Goal: Task Accomplishment & Management: Manage account settings

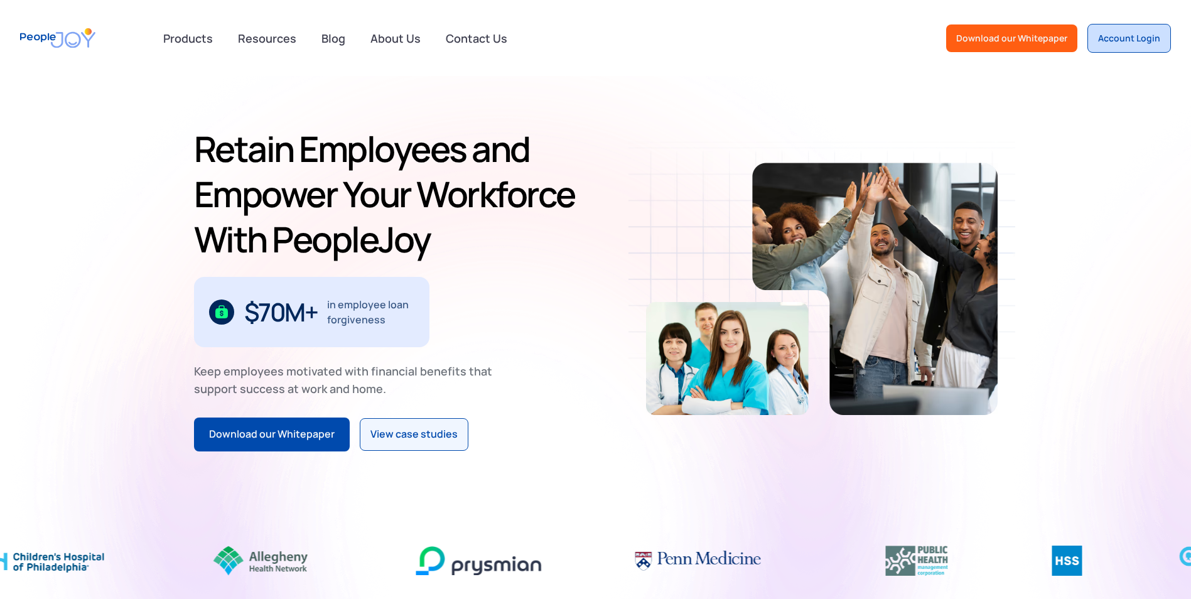
click at [1143, 38] on div "Account Login" at bounding box center [1129, 38] width 62 height 13
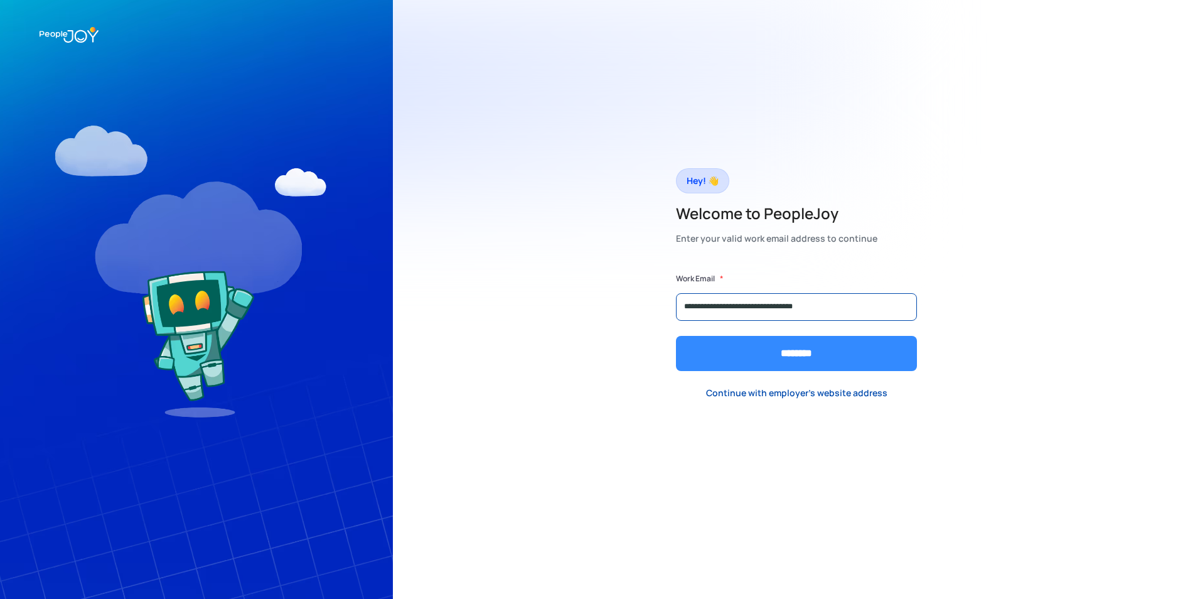
type input "**********"
click at [676, 336] on input "********" at bounding box center [796, 353] width 241 height 35
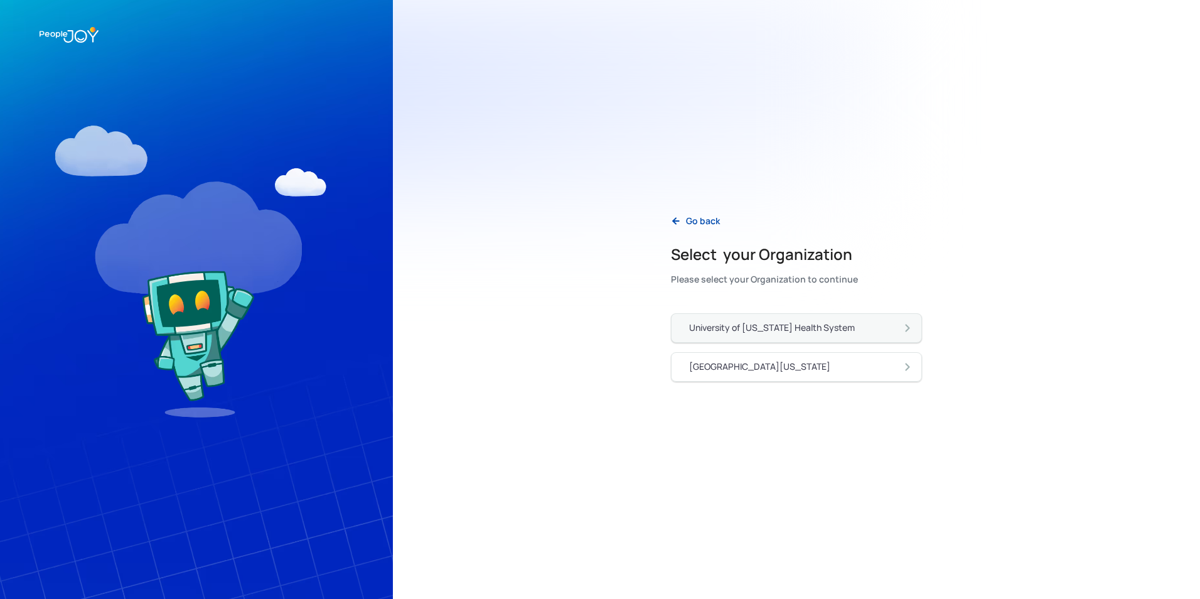
click at [804, 324] on div "University of Pennsylvania Health System" at bounding box center [772, 327] width 166 height 13
